Goal: Task Accomplishment & Management: Manage account settings

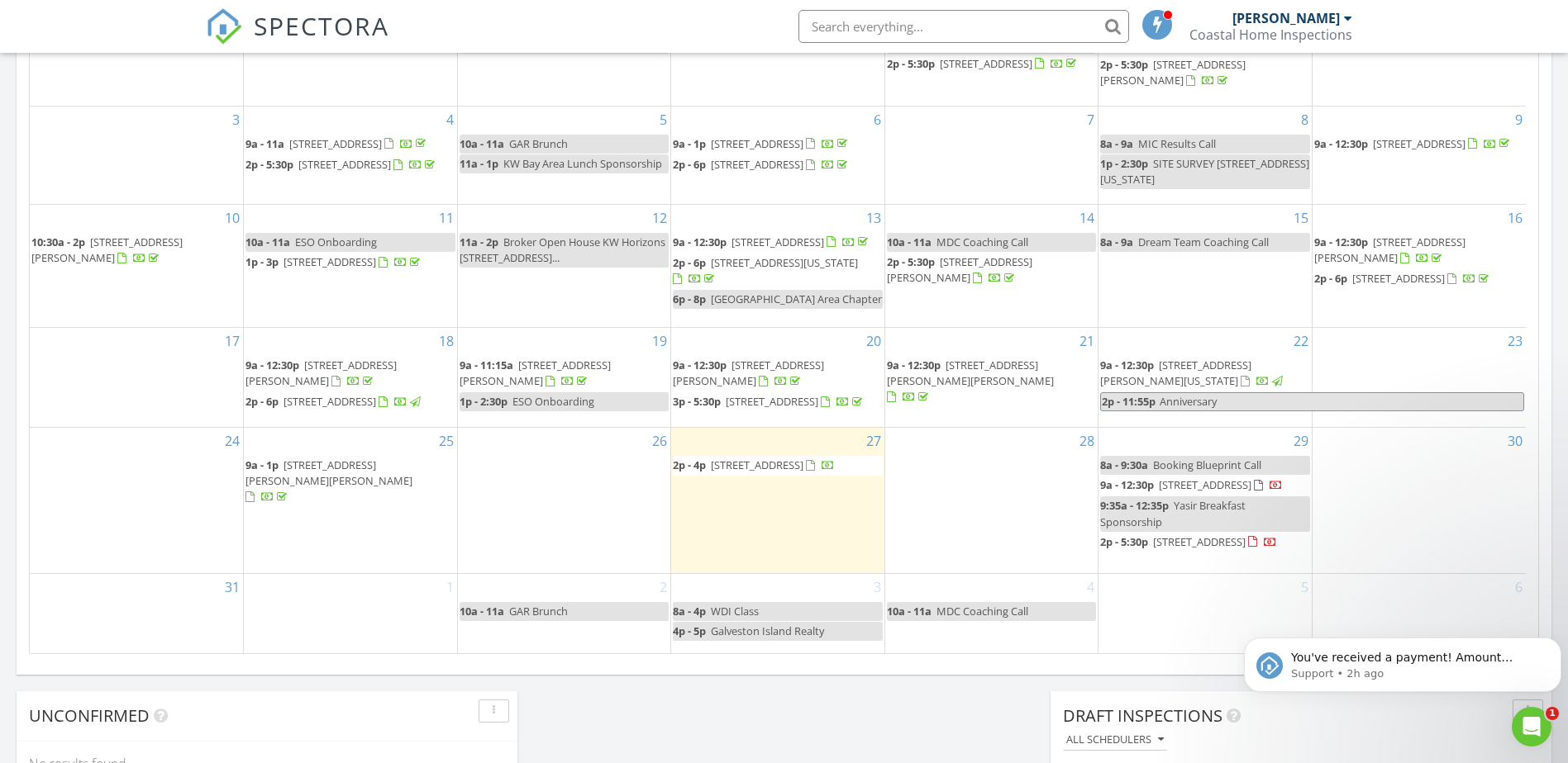
scroll to position [1529, 1594]
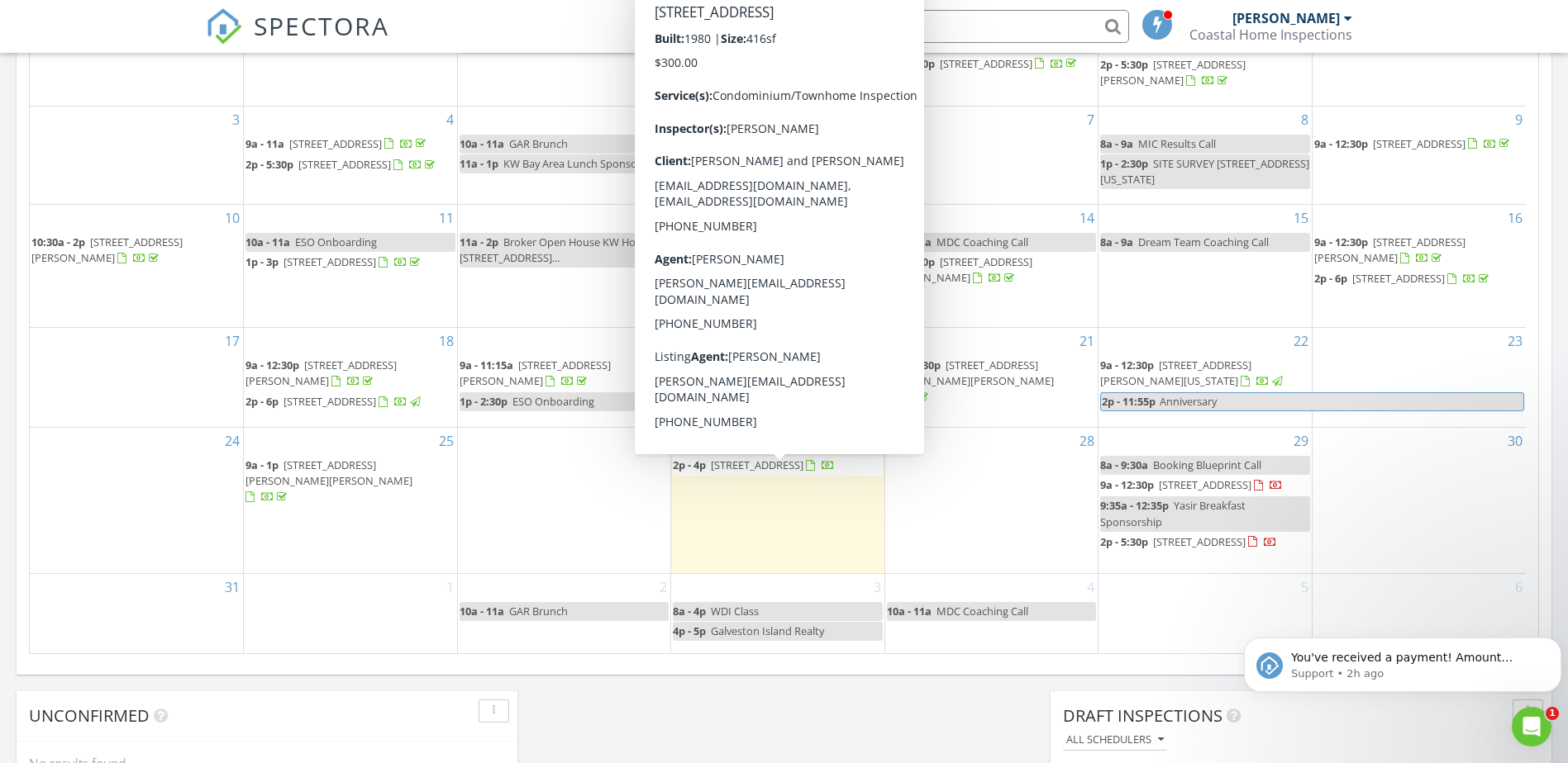
click at [758, 473] on span "[STREET_ADDRESS]" at bounding box center [757, 465] width 92 height 15
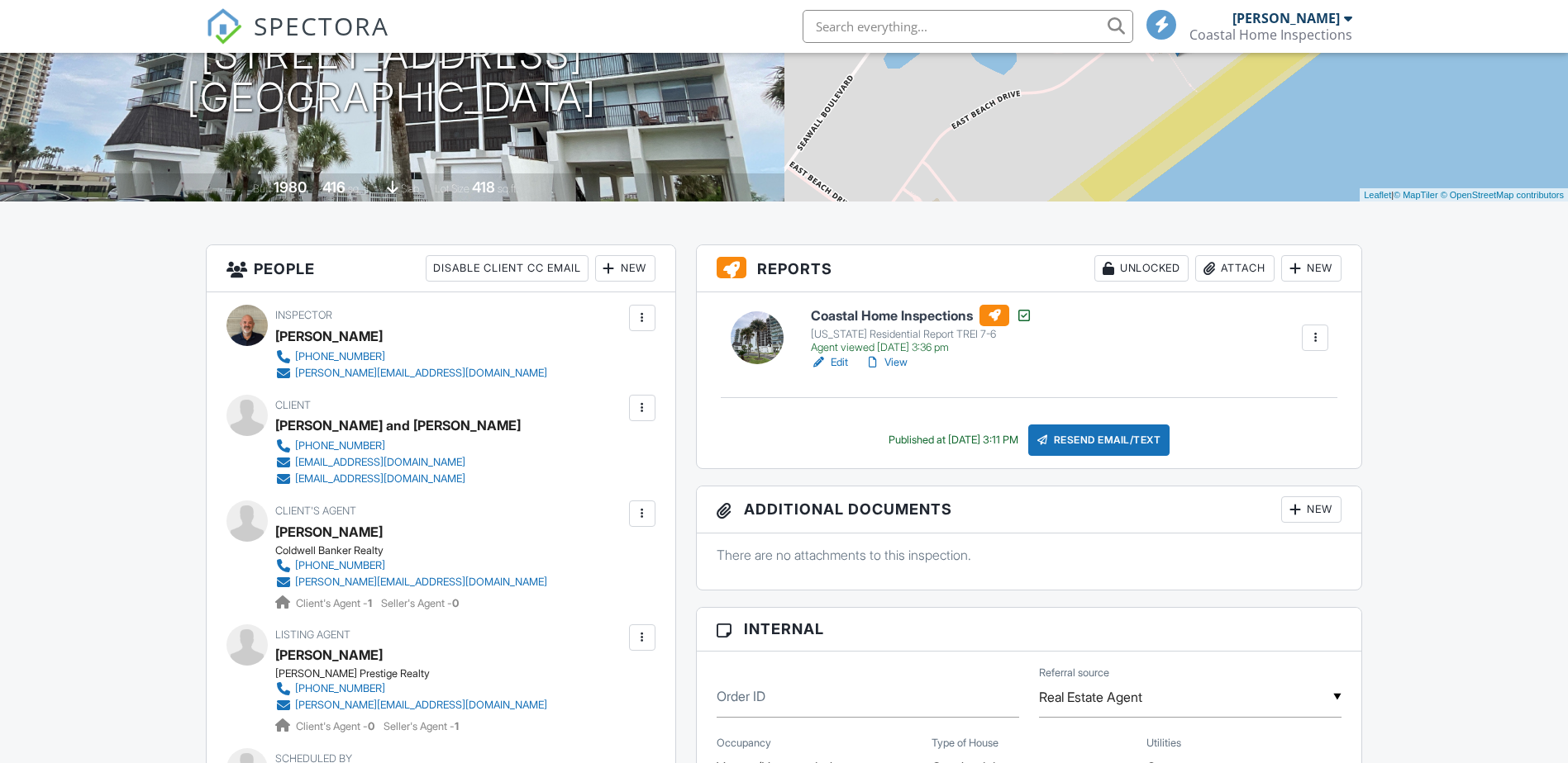
click at [902, 363] on link "View" at bounding box center [886, 363] width 43 height 17
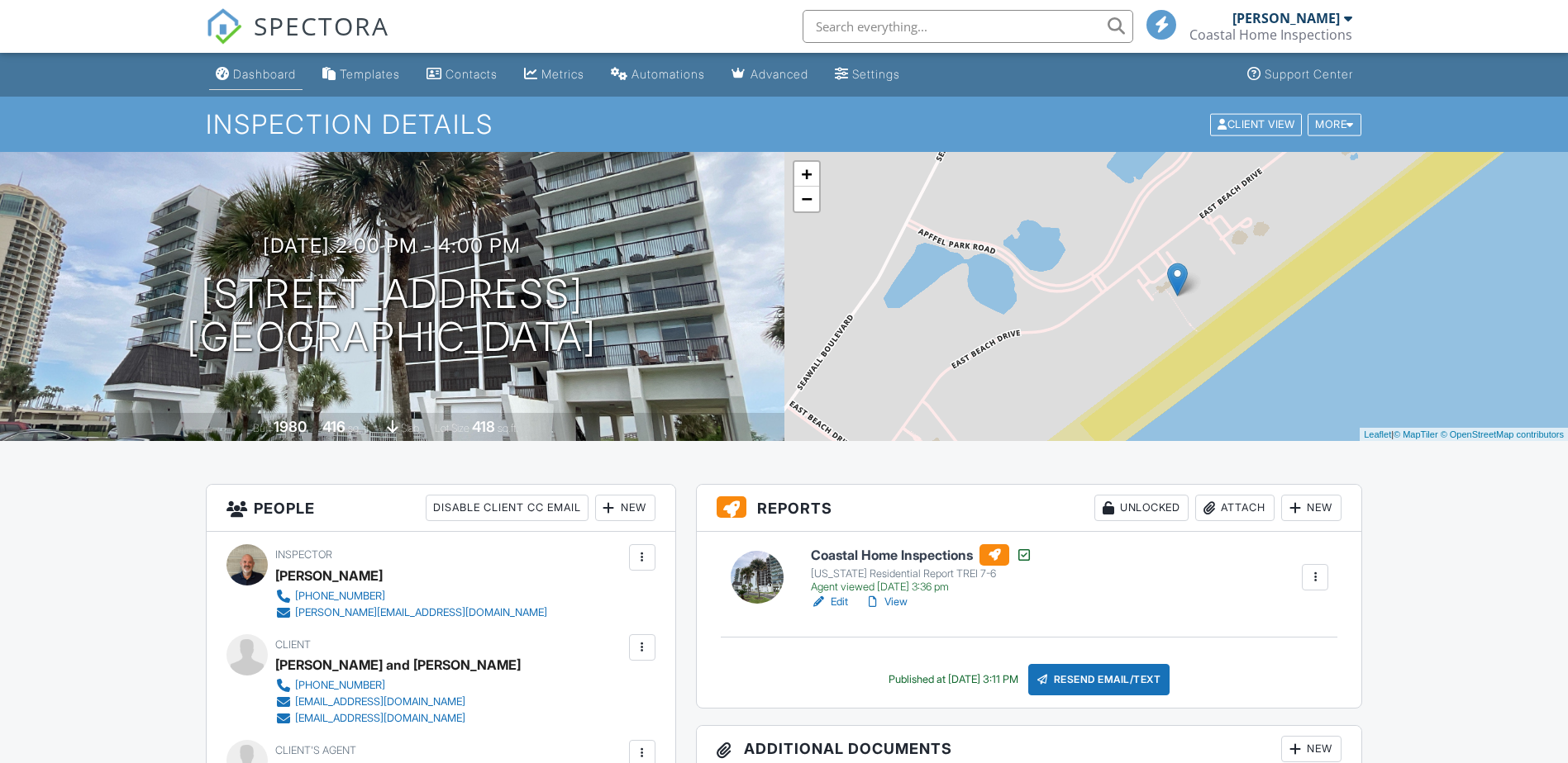
click at [243, 72] on div "Dashboard" at bounding box center [264, 74] width 63 height 14
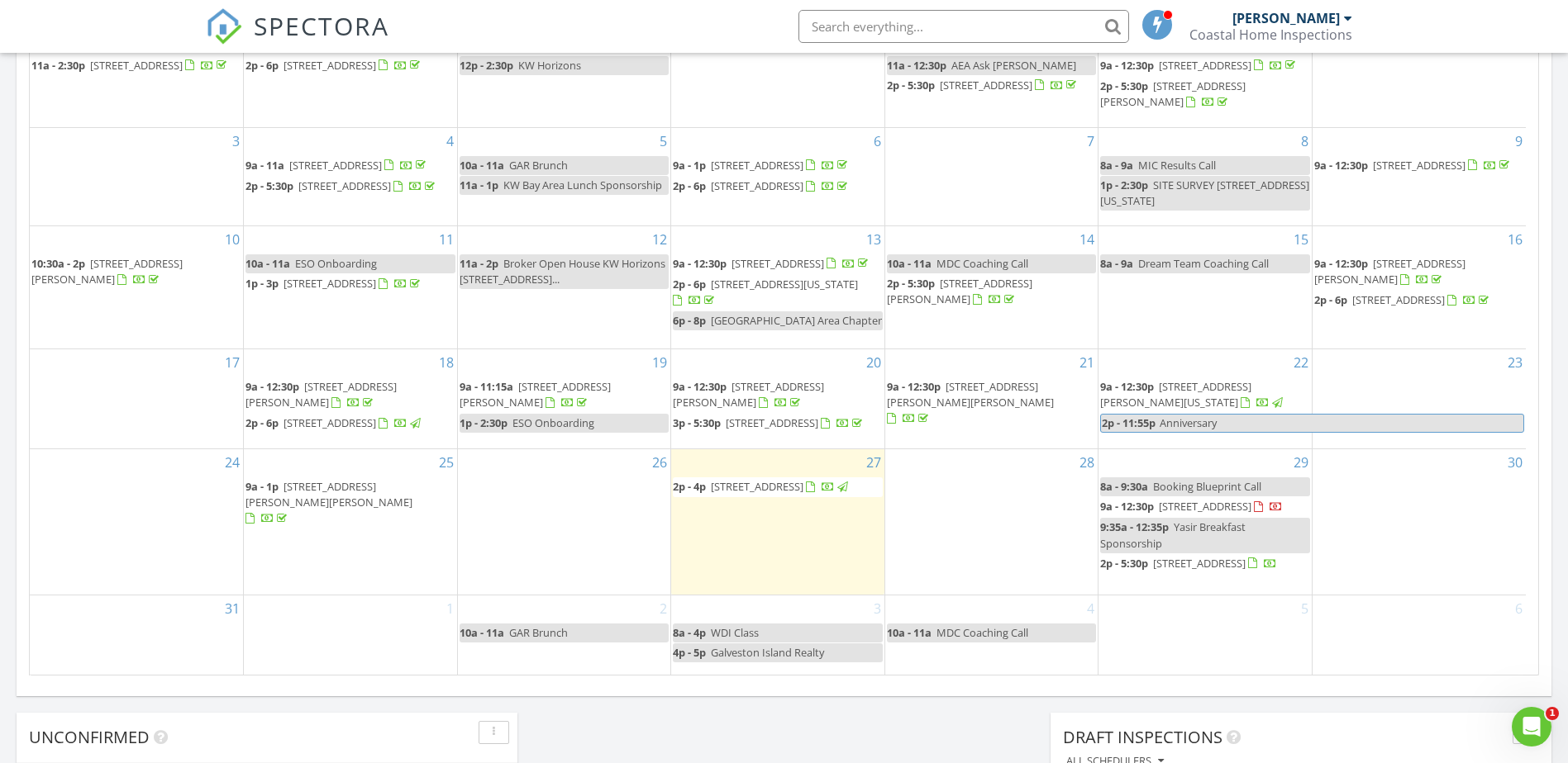
scroll to position [864, 0]
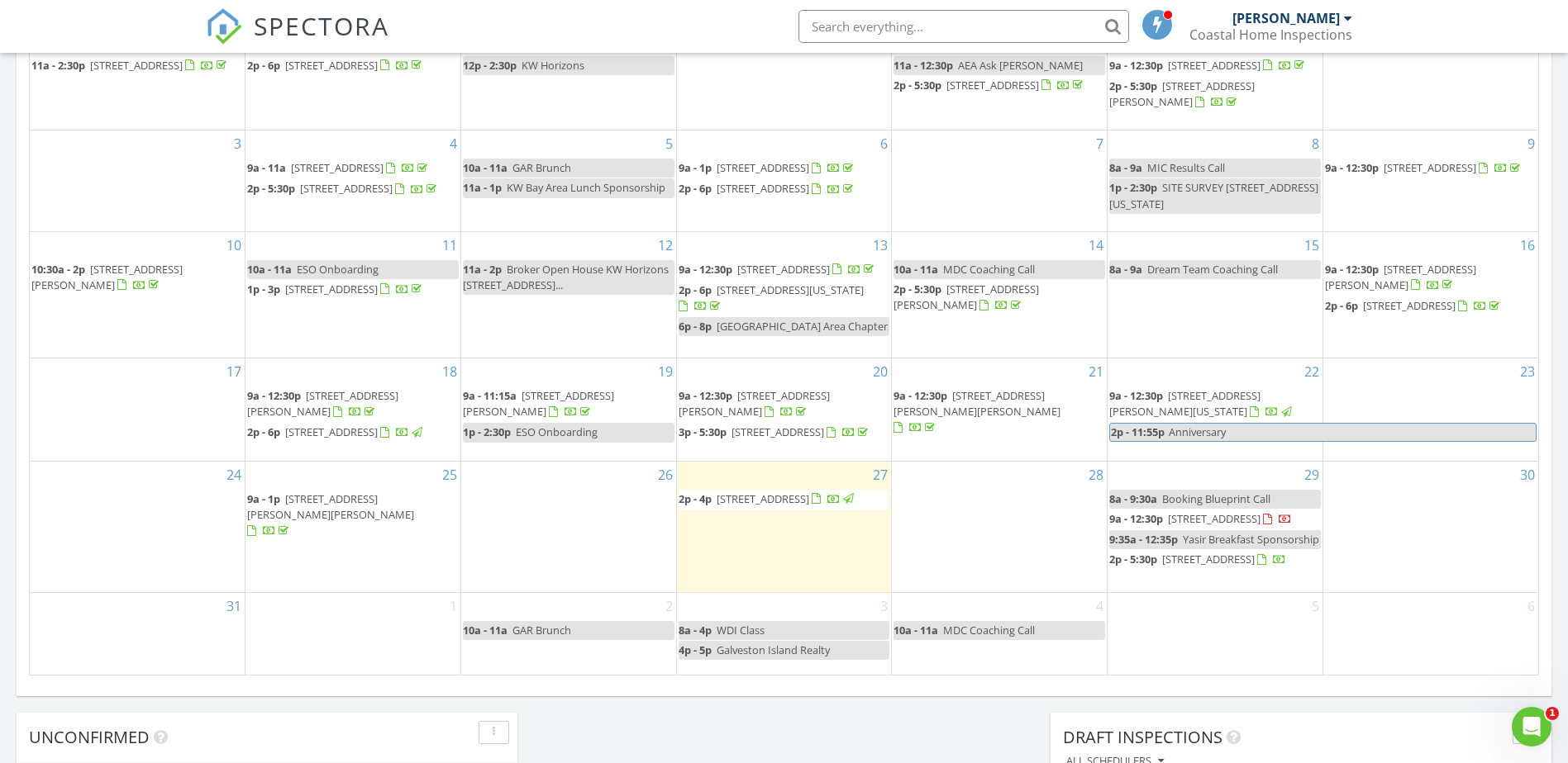
scroll to position [849, 0]
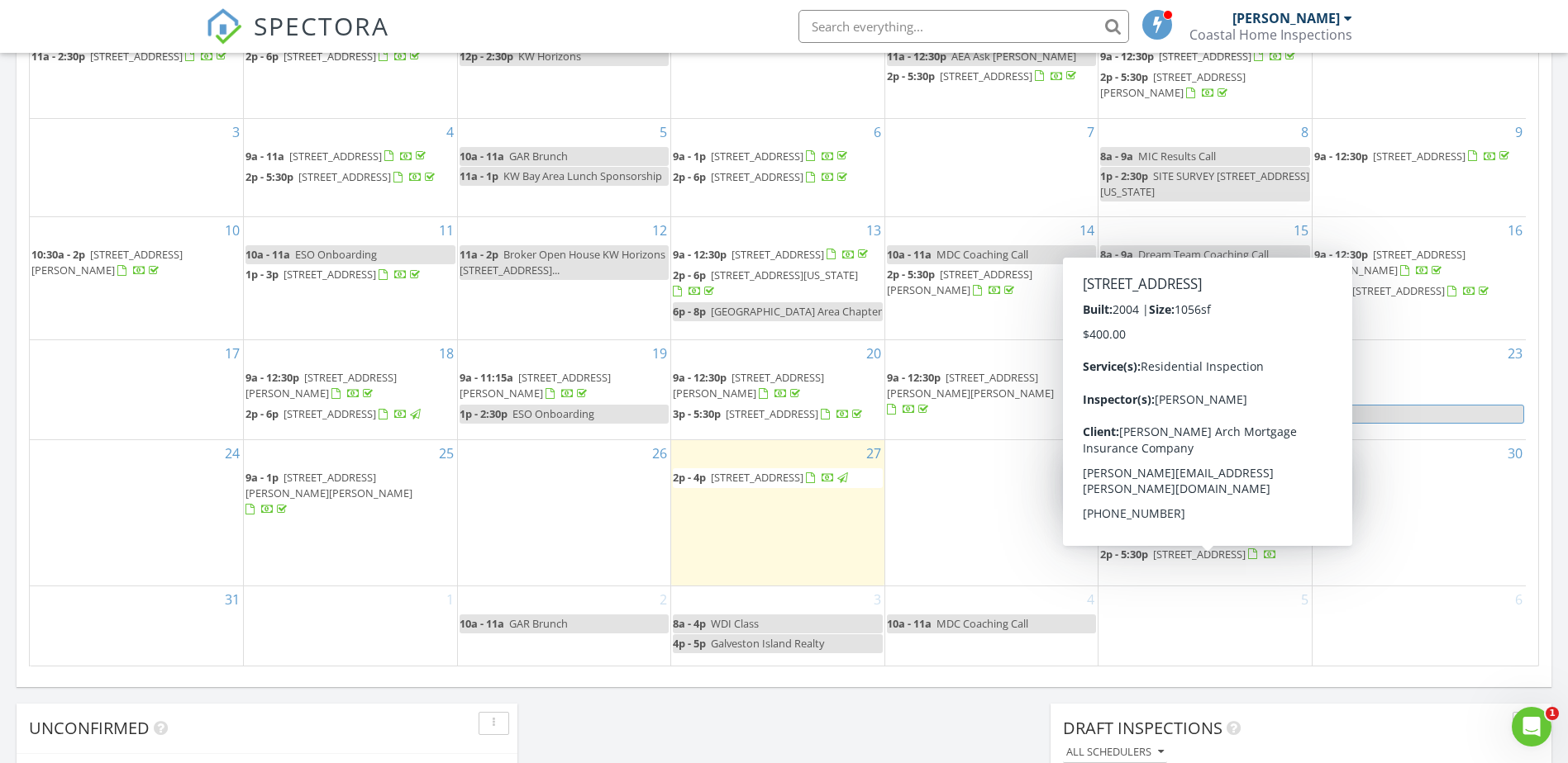
click at [1180, 562] on span "[STREET_ADDRESS]" at bounding box center [1199, 554] width 92 height 15
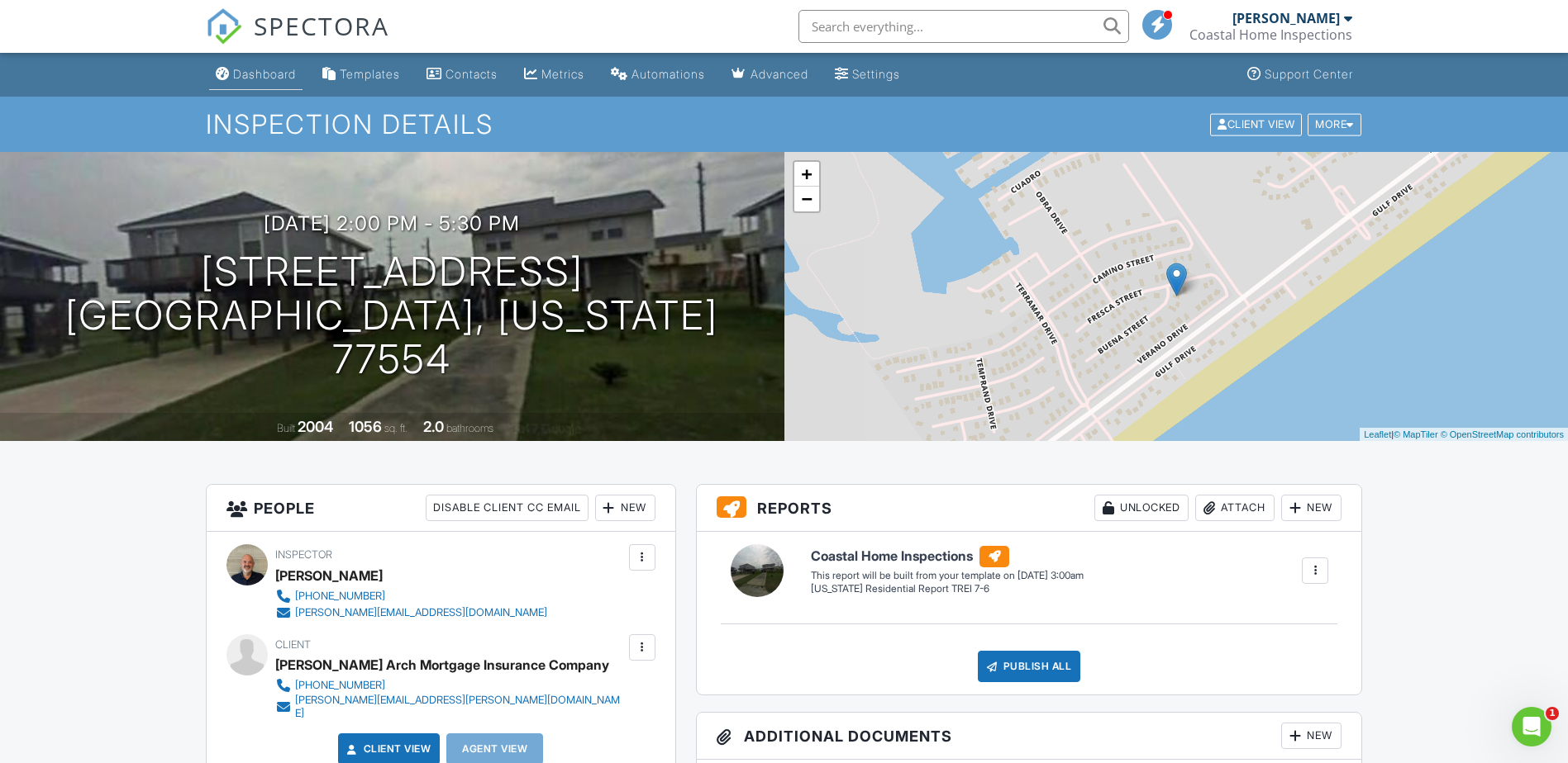
click at [242, 75] on div "Dashboard" at bounding box center [264, 74] width 63 height 14
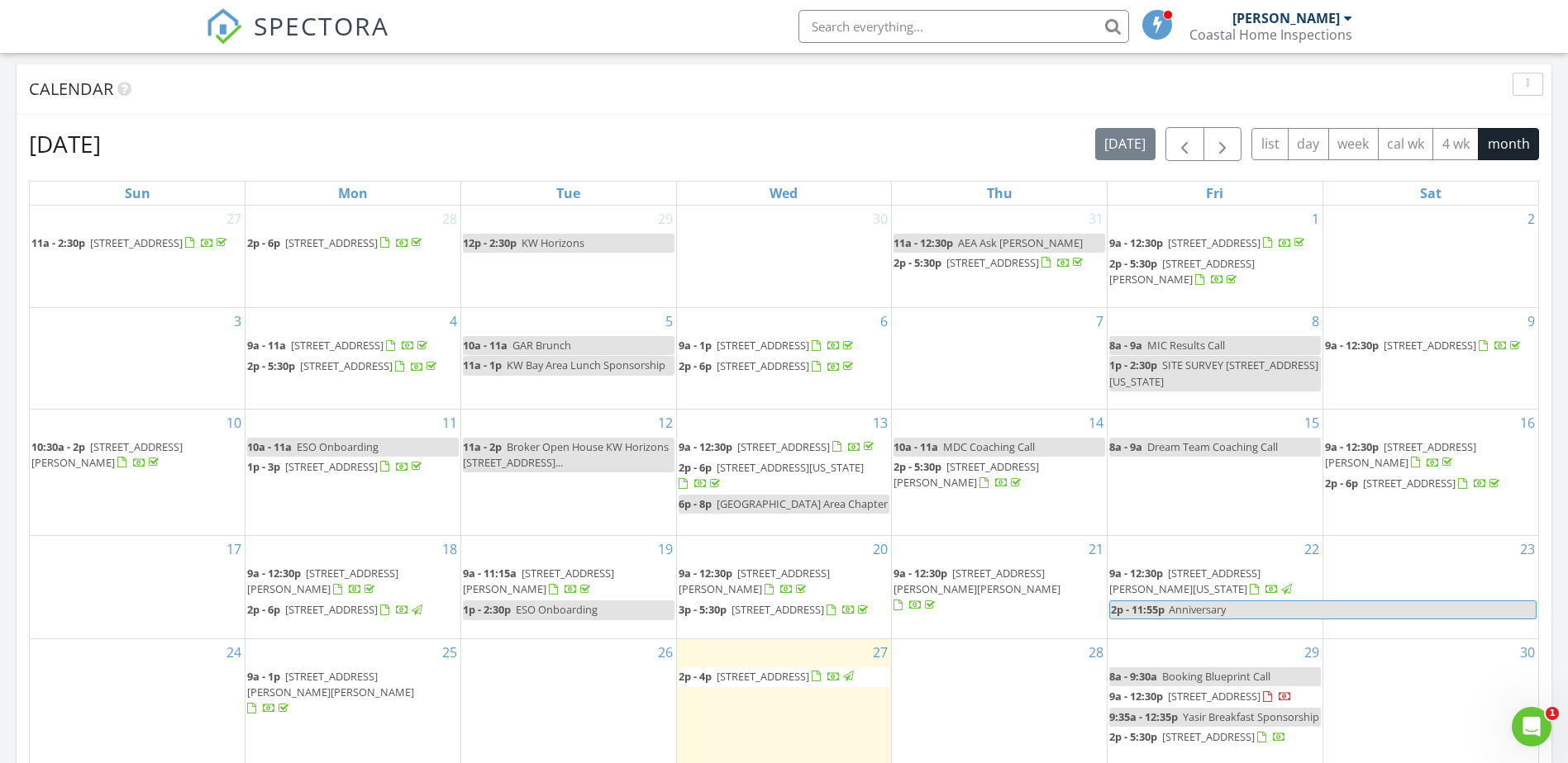
scroll to position [752, 0]
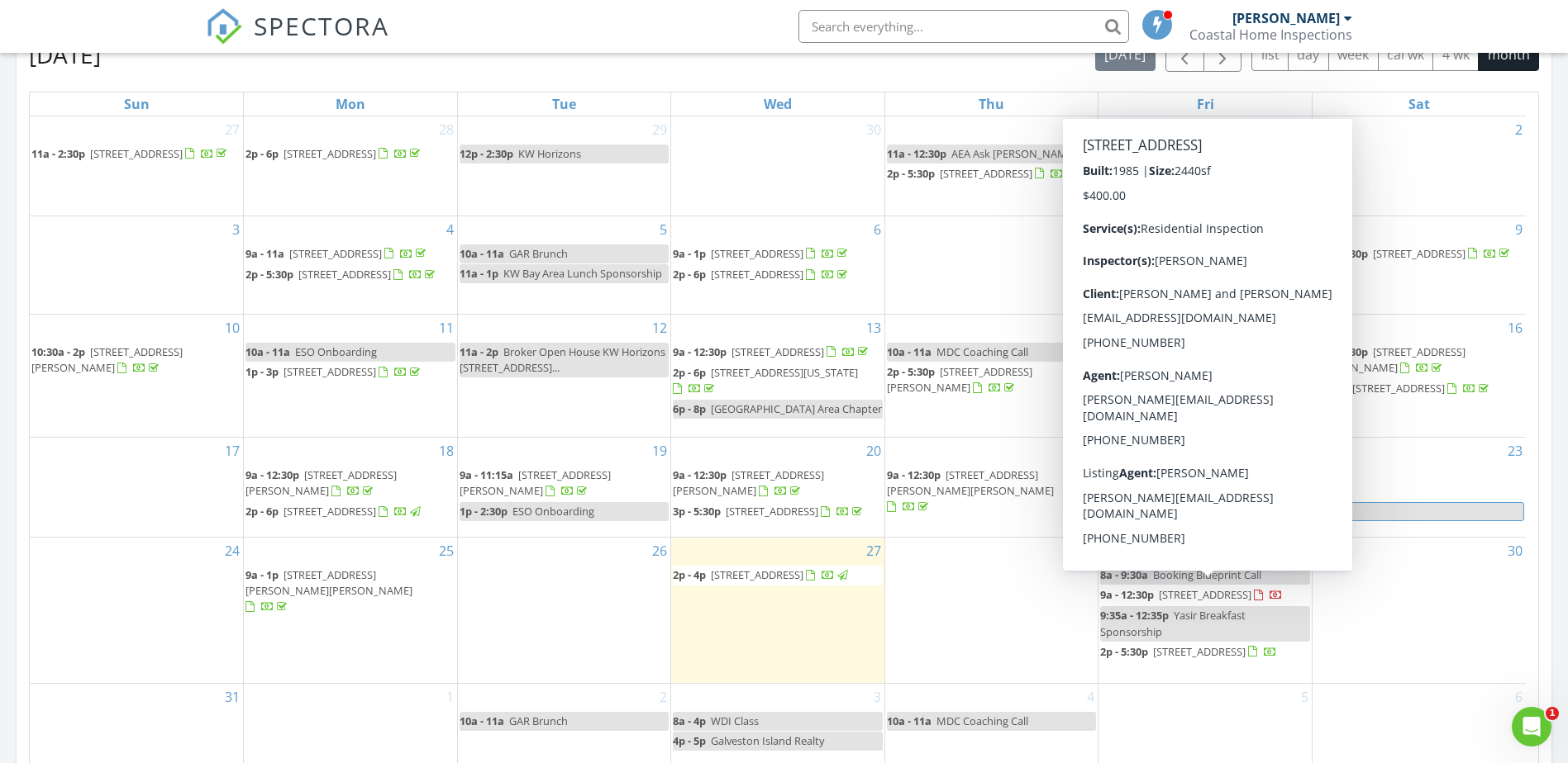
click at [1166, 594] on span "[STREET_ADDRESS]" at bounding box center [1205, 595] width 92 height 15
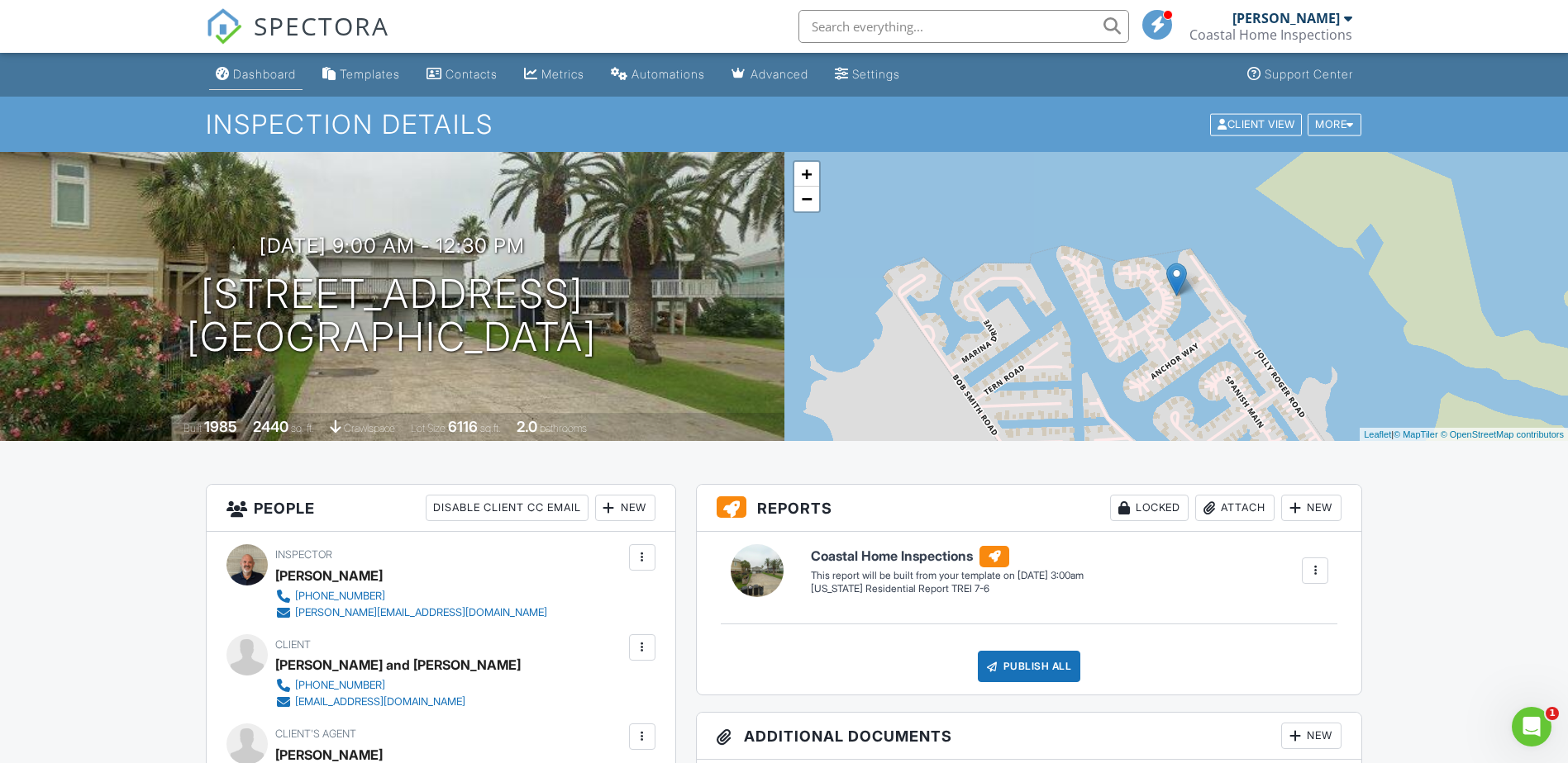
click at [245, 69] on div "Dashboard" at bounding box center [264, 74] width 63 height 14
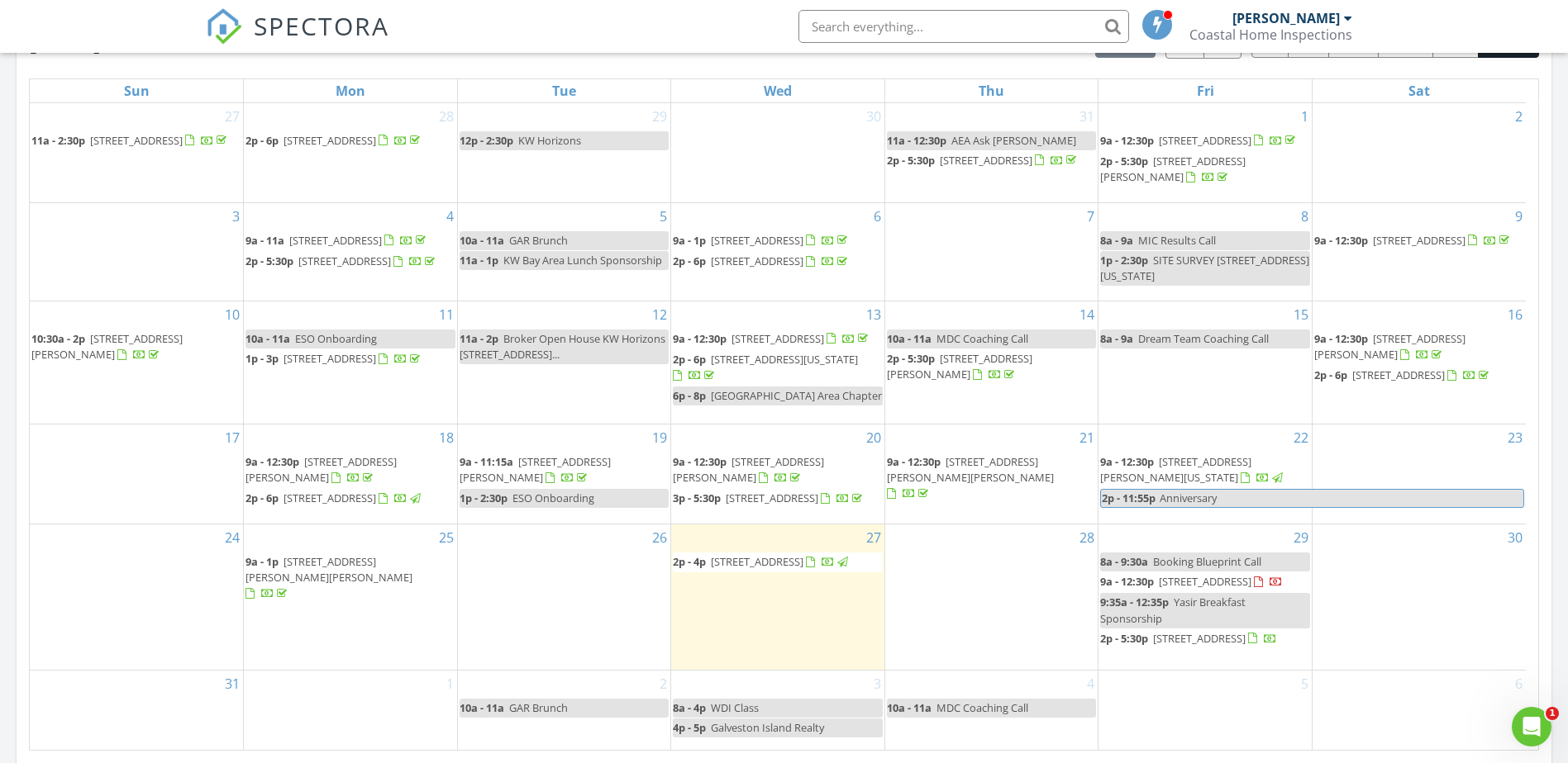
scroll to position [771, 0]
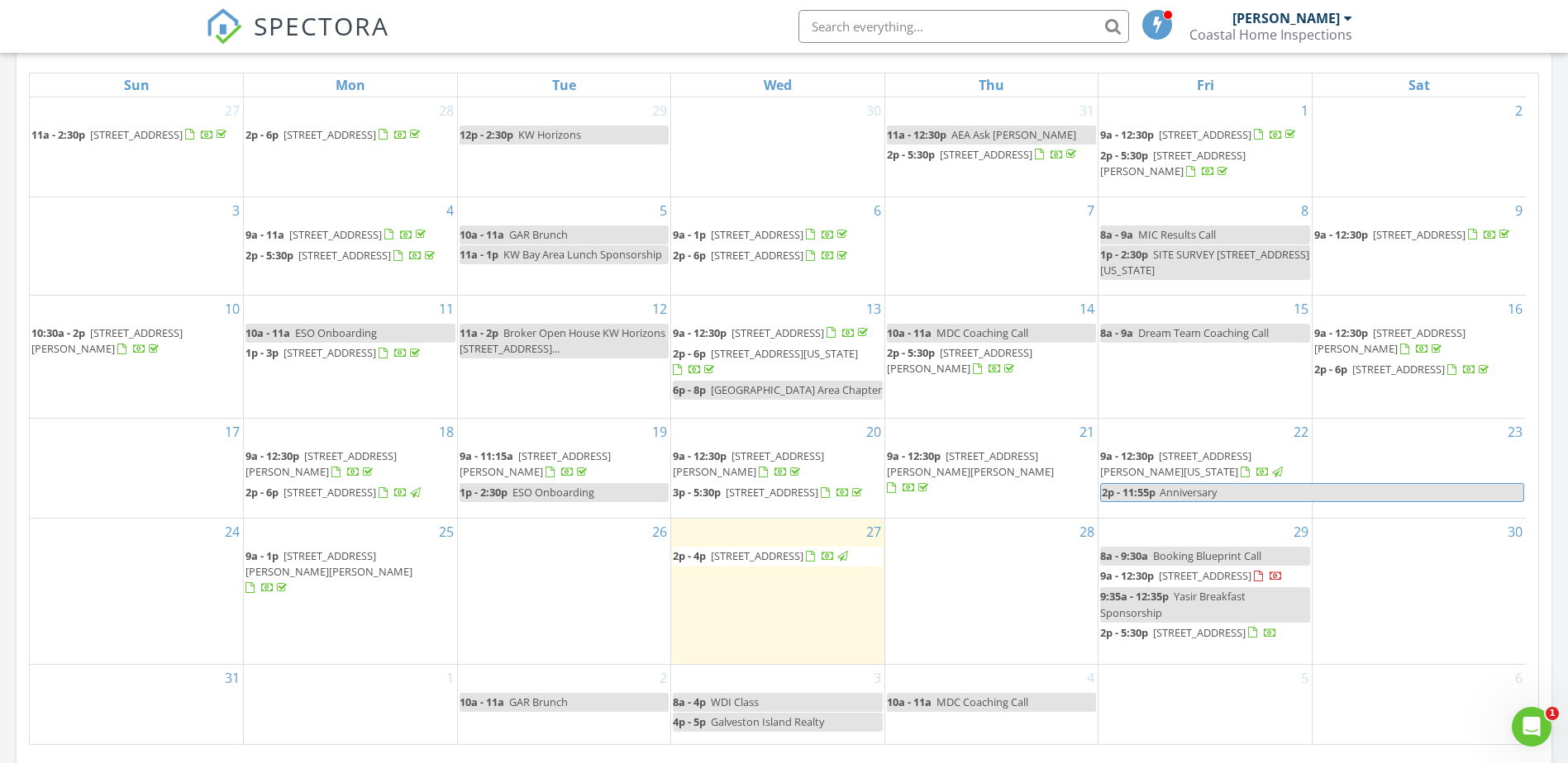
click at [1154, 584] on span "9a - 12:30p" at bounding box center [1127, 576] width 54 height 15
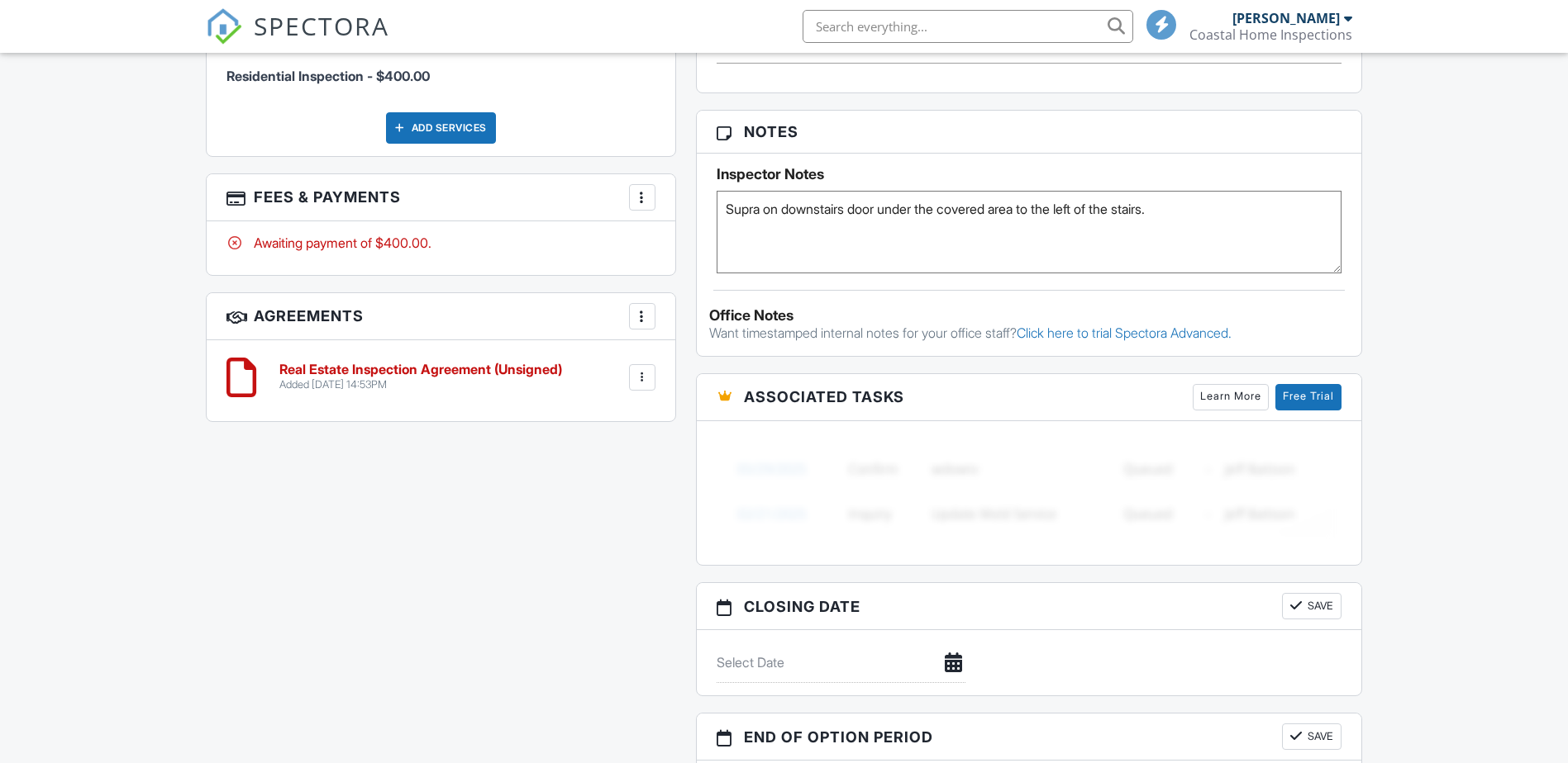
scroll to position [1144, 0]
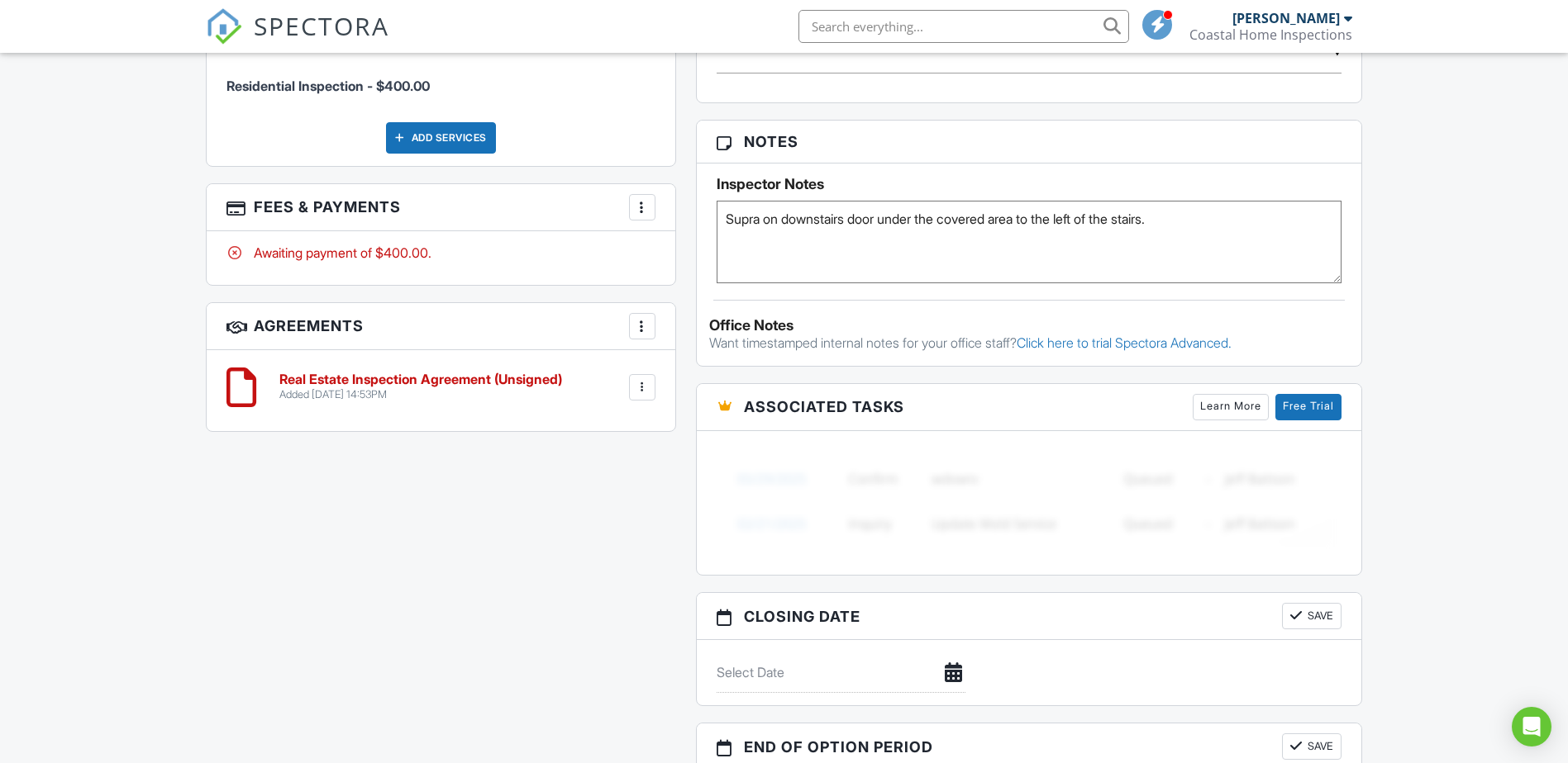
click at [1210, 222] on textarea "Supra on downstairs door under the covered area to the left of the stairs." at bounding box center [1029, 241] width 626 height 83
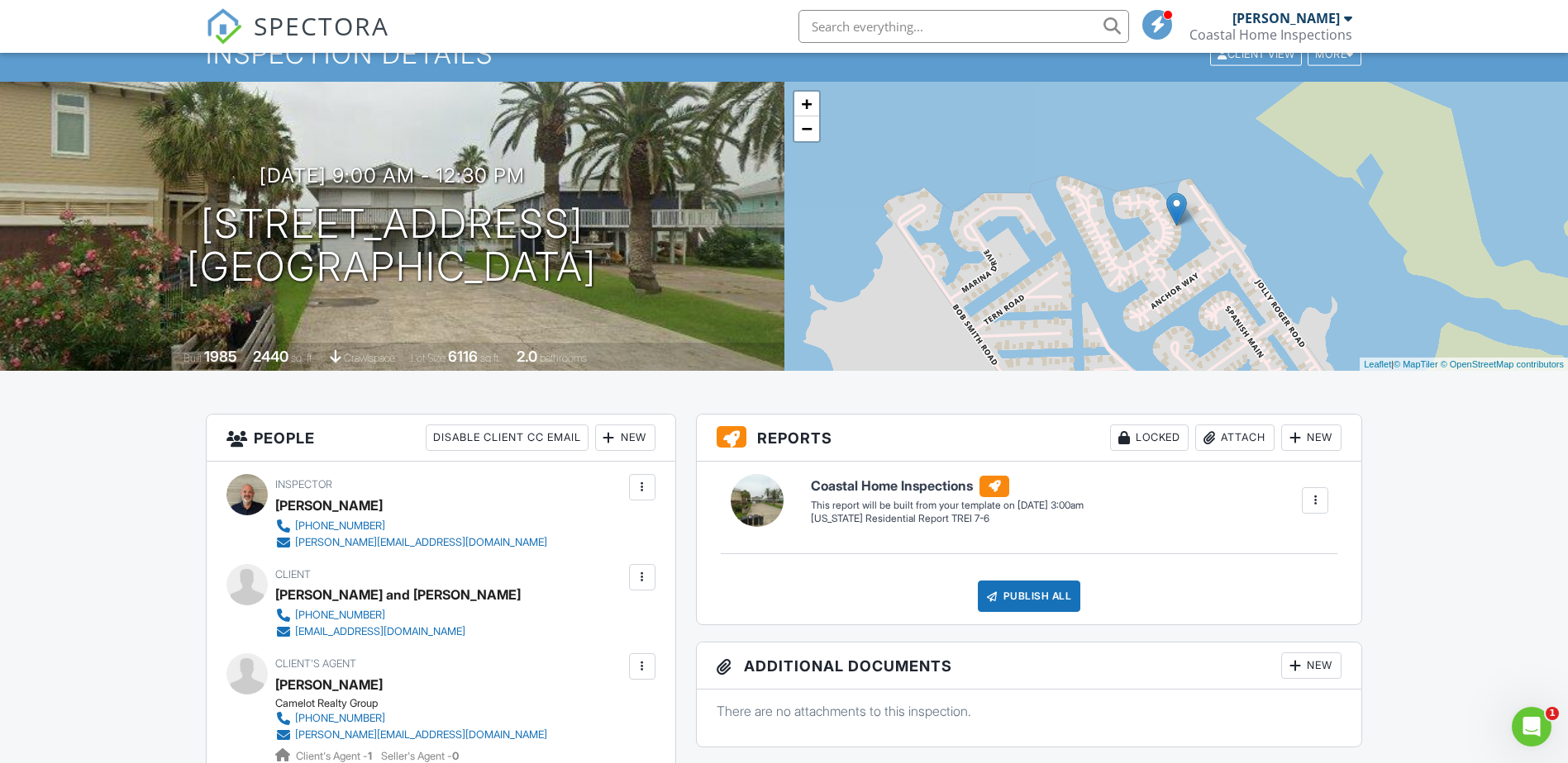
scroll to position [0, 0]
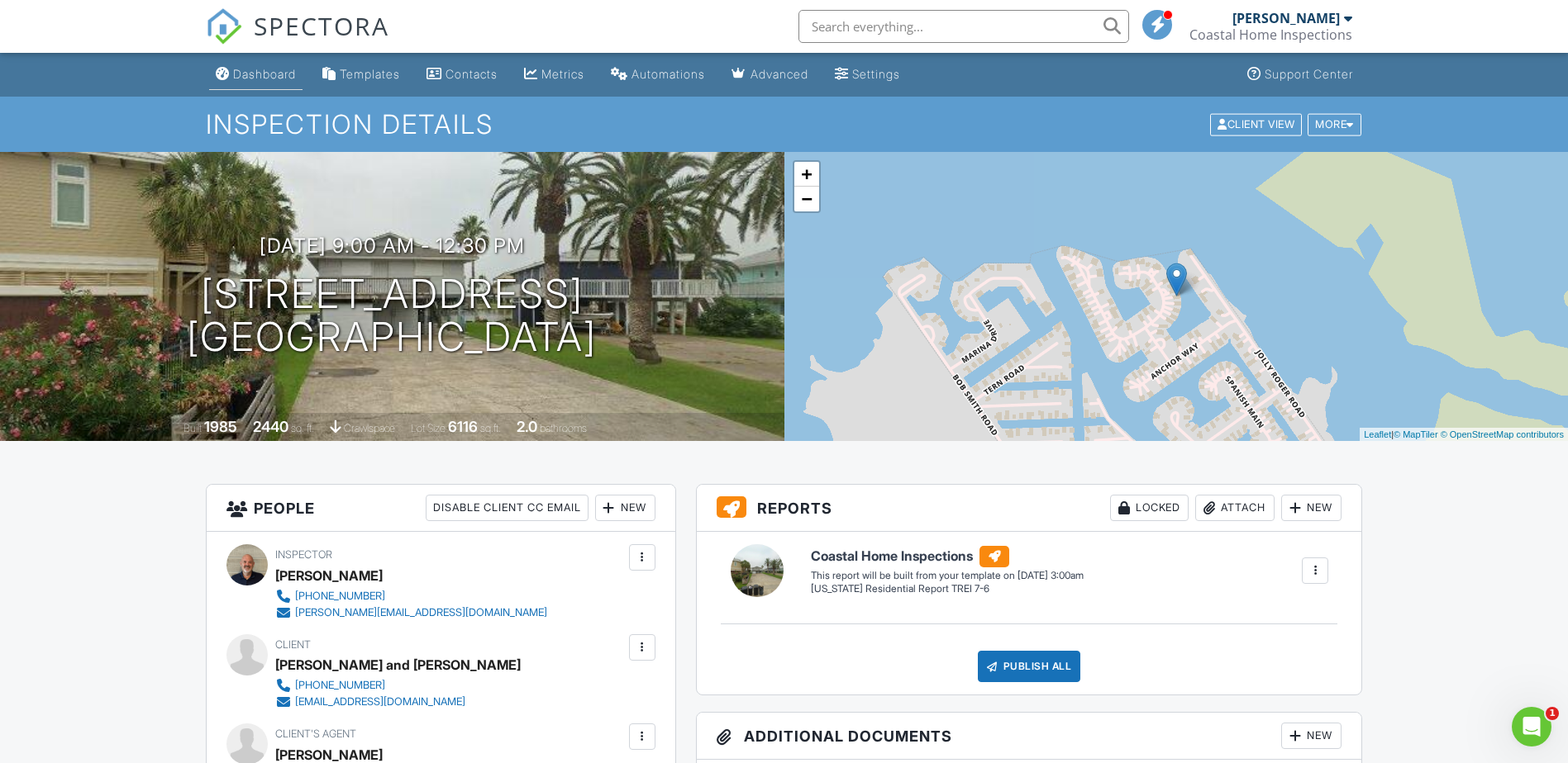
type textarea "Supra on downstairs door under the covered area to the left of the stairs. Boat…"
click at [263, 84] on link "Dashboard" at bounding box center [255, 75] width 93 height 30
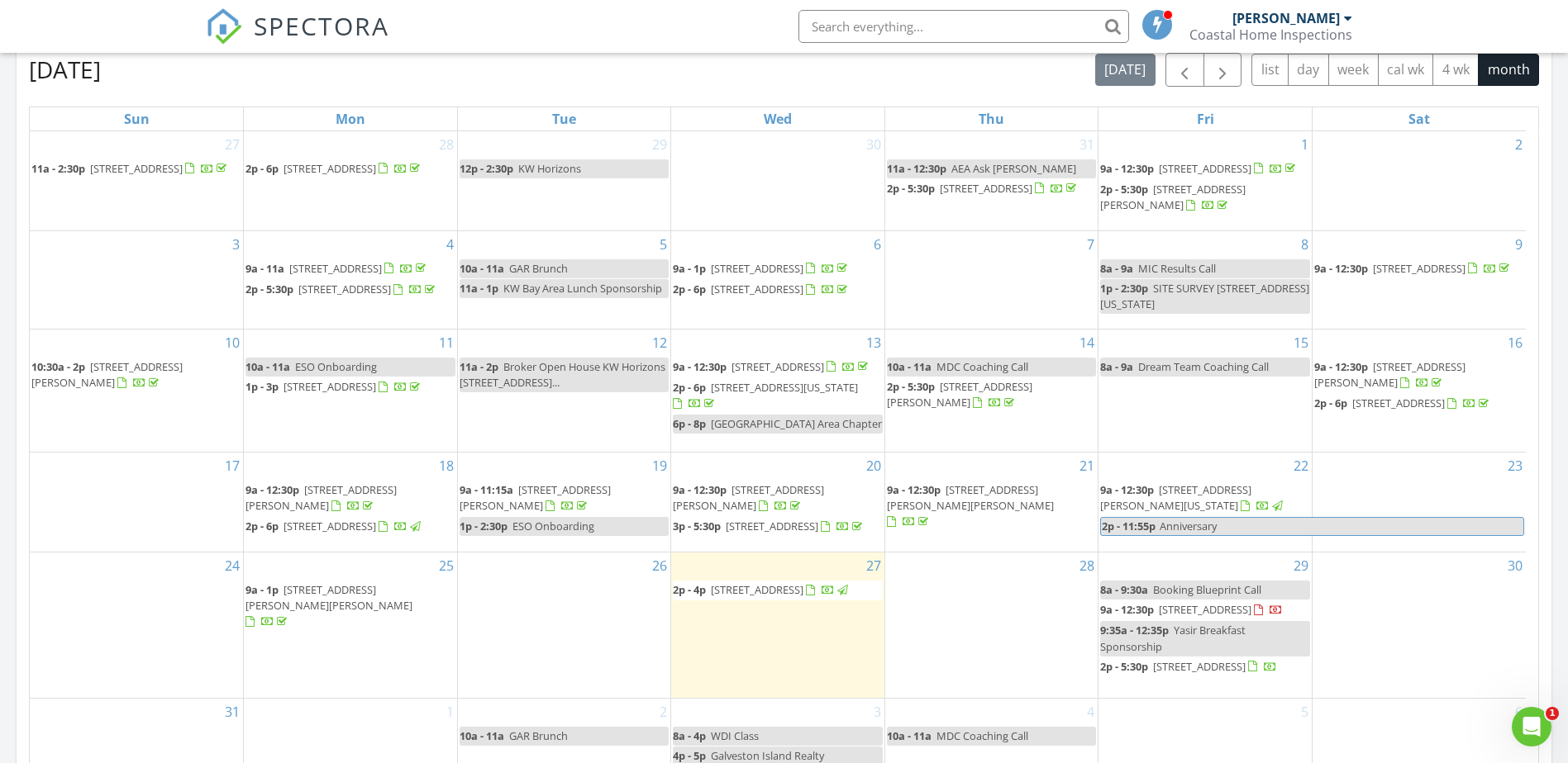
scroll to position [705, 0]
